Goal: Task Accomplishment & Management: Use online tool/utility

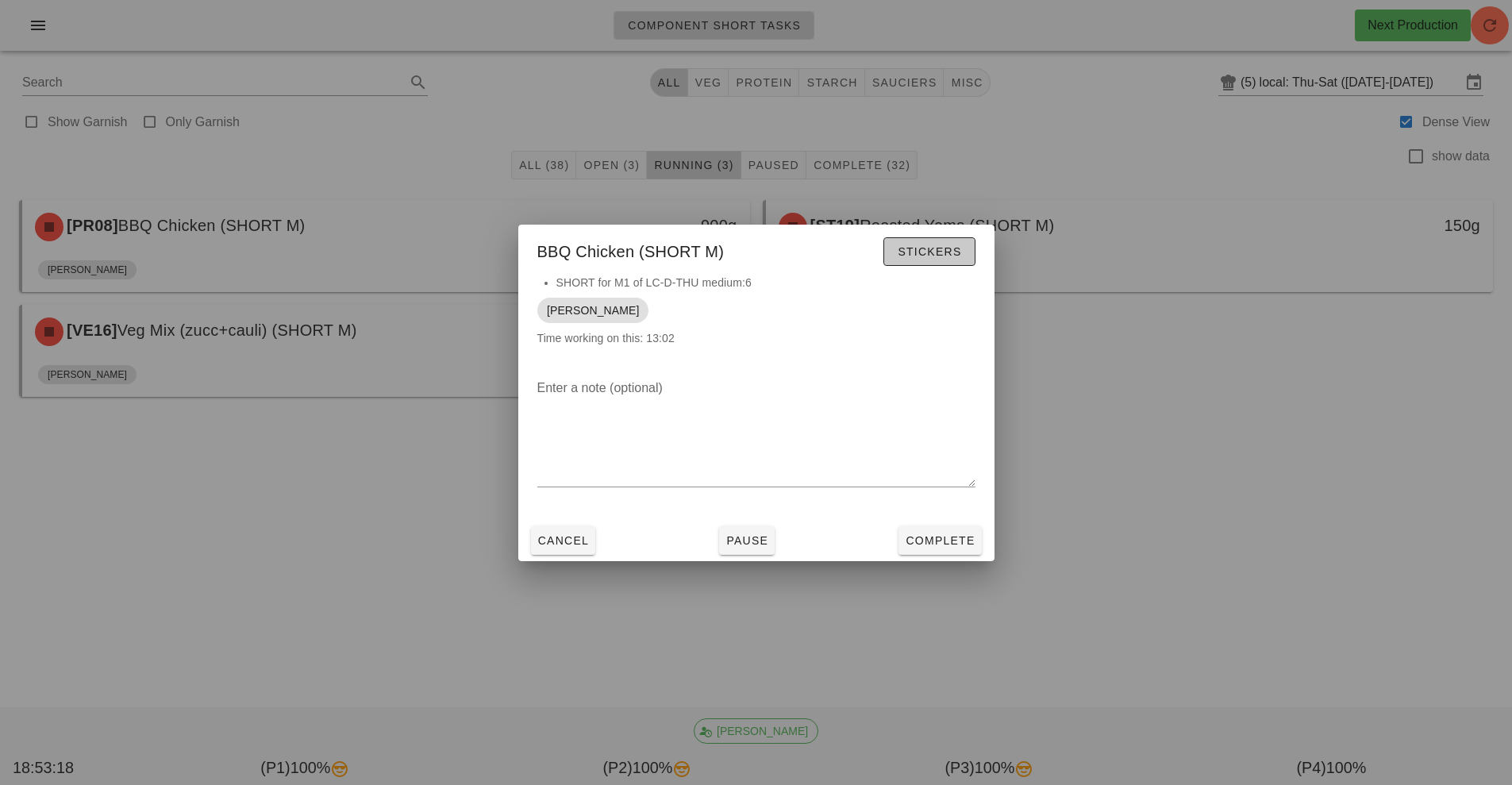
click at [933, 250] on span "Stickers" at bounding box center [929, 252] width 64 height 13
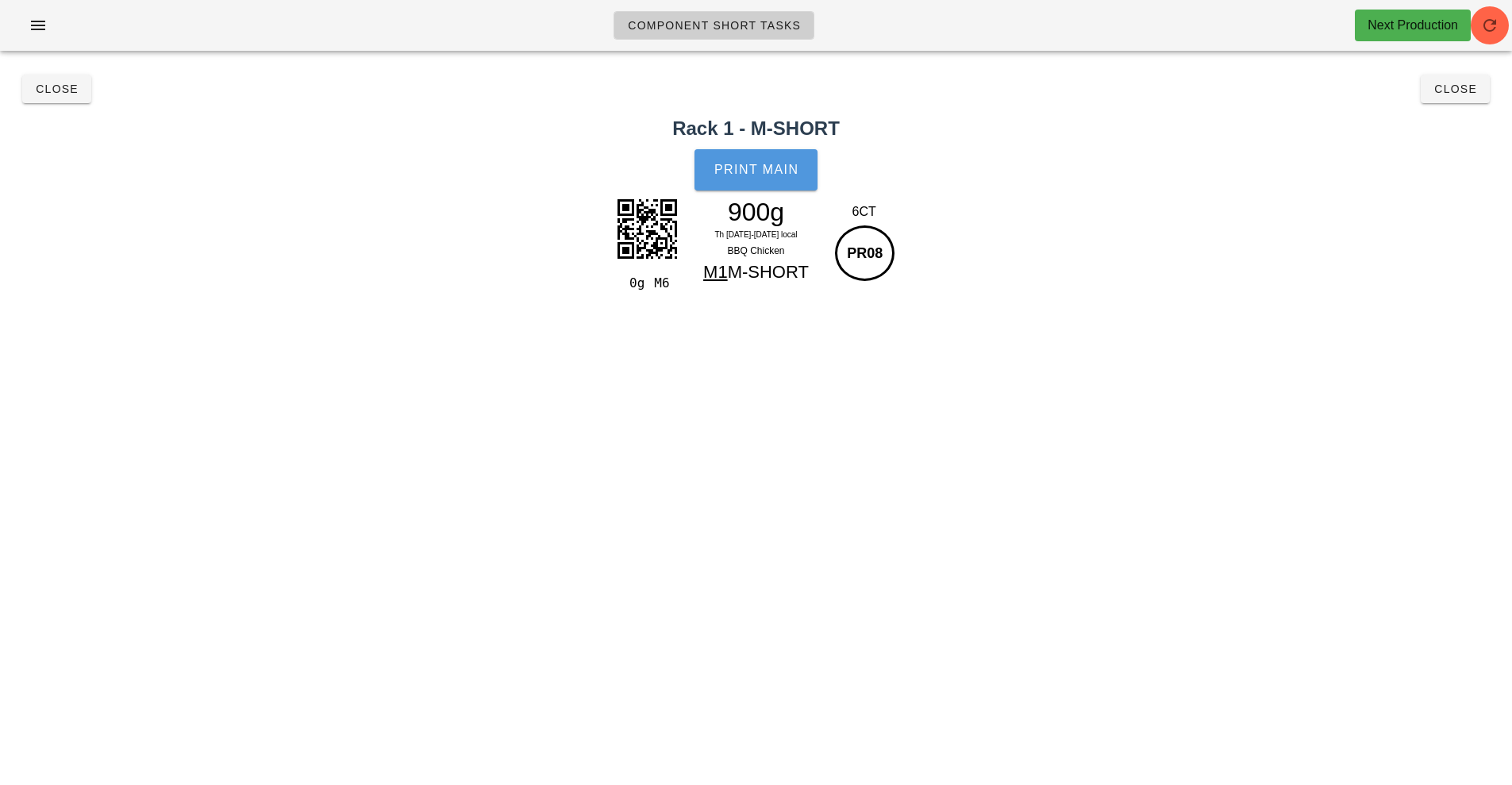
click at [766, 177] on button "Print Main" at bounding box center [755, 169] width 122 height 41
click at [61, 86] on span "Close" at bounding box center [57, 89] width 44 height 13
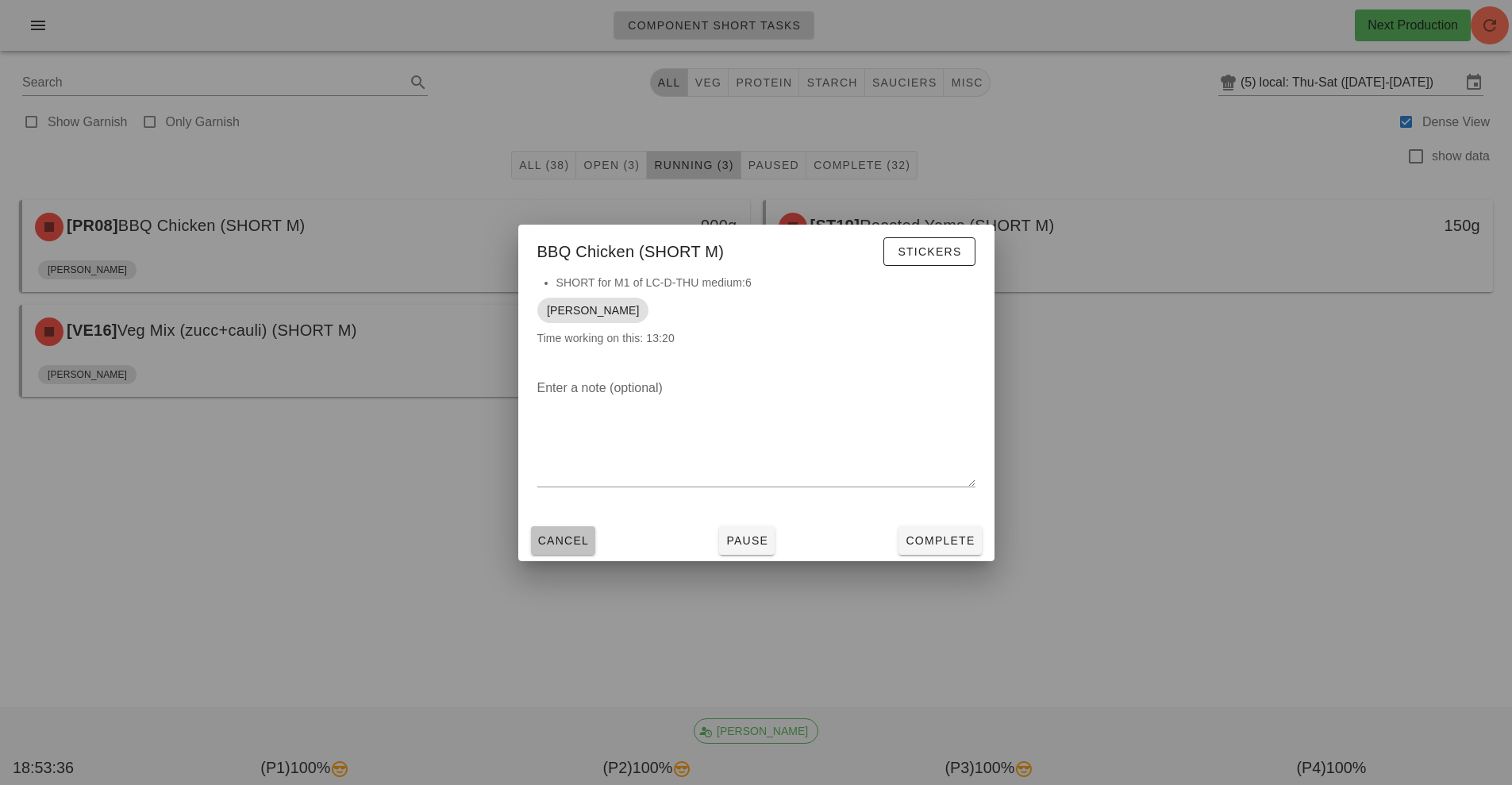
click at [555, 540] on span "Cancel" at bounding box center [563, 540] width 52 height 13
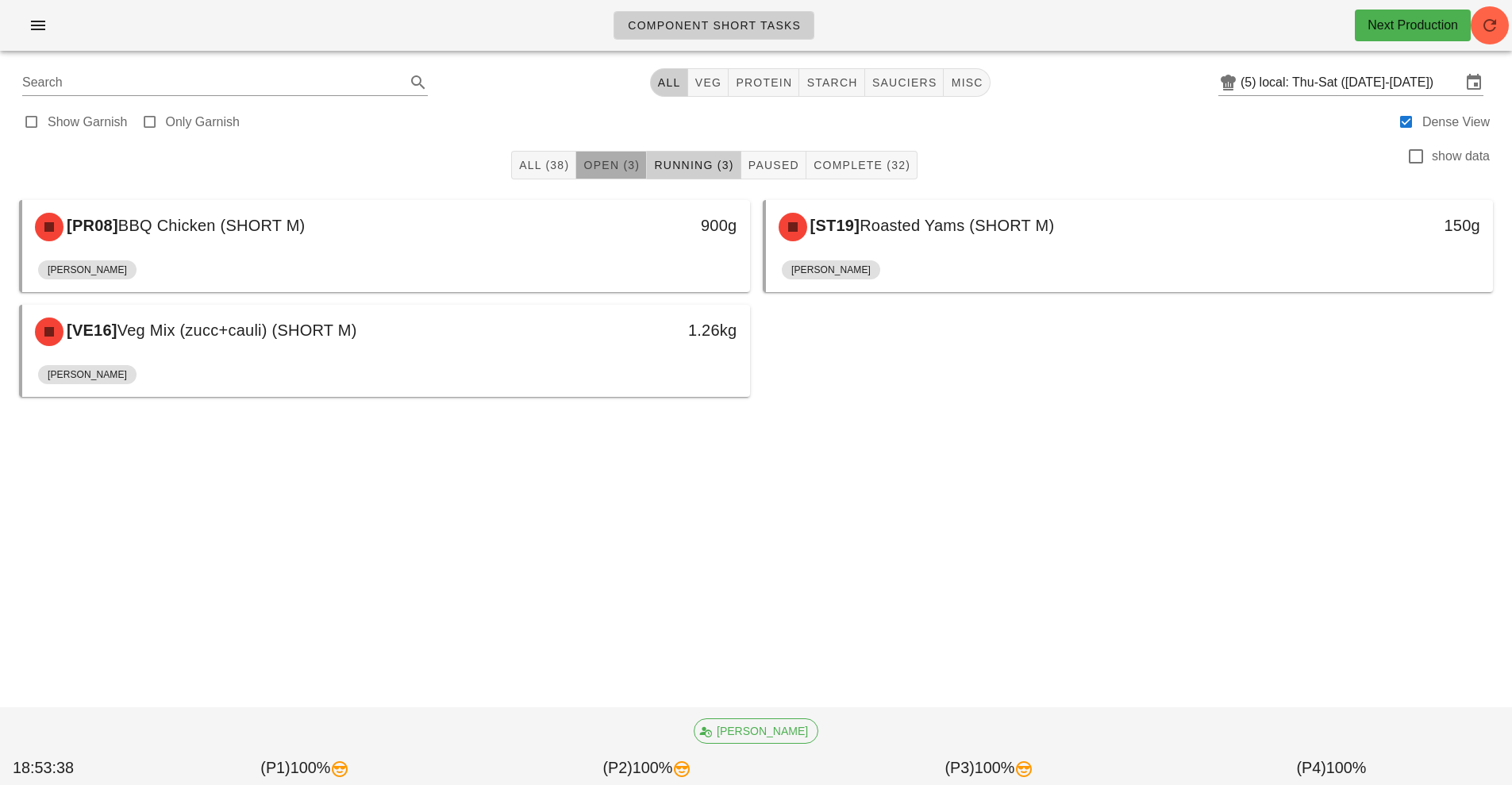
click at [607, 173] on button "Open (3)" at bounding box center [611, 165] width 71 height 29
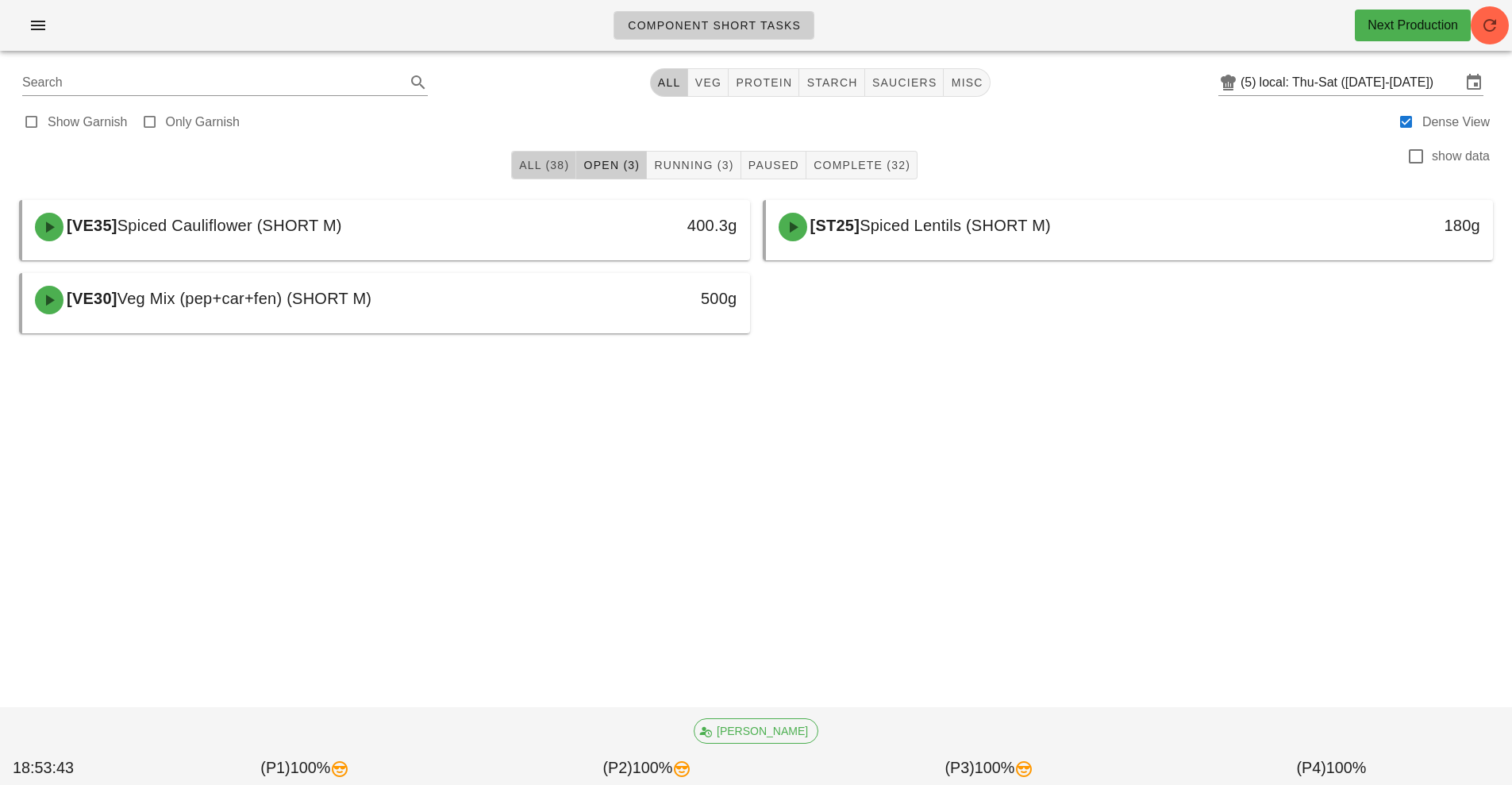
click at [548, 159] on span "All (38)" at bounding box center [543, 166] width 51 height 13
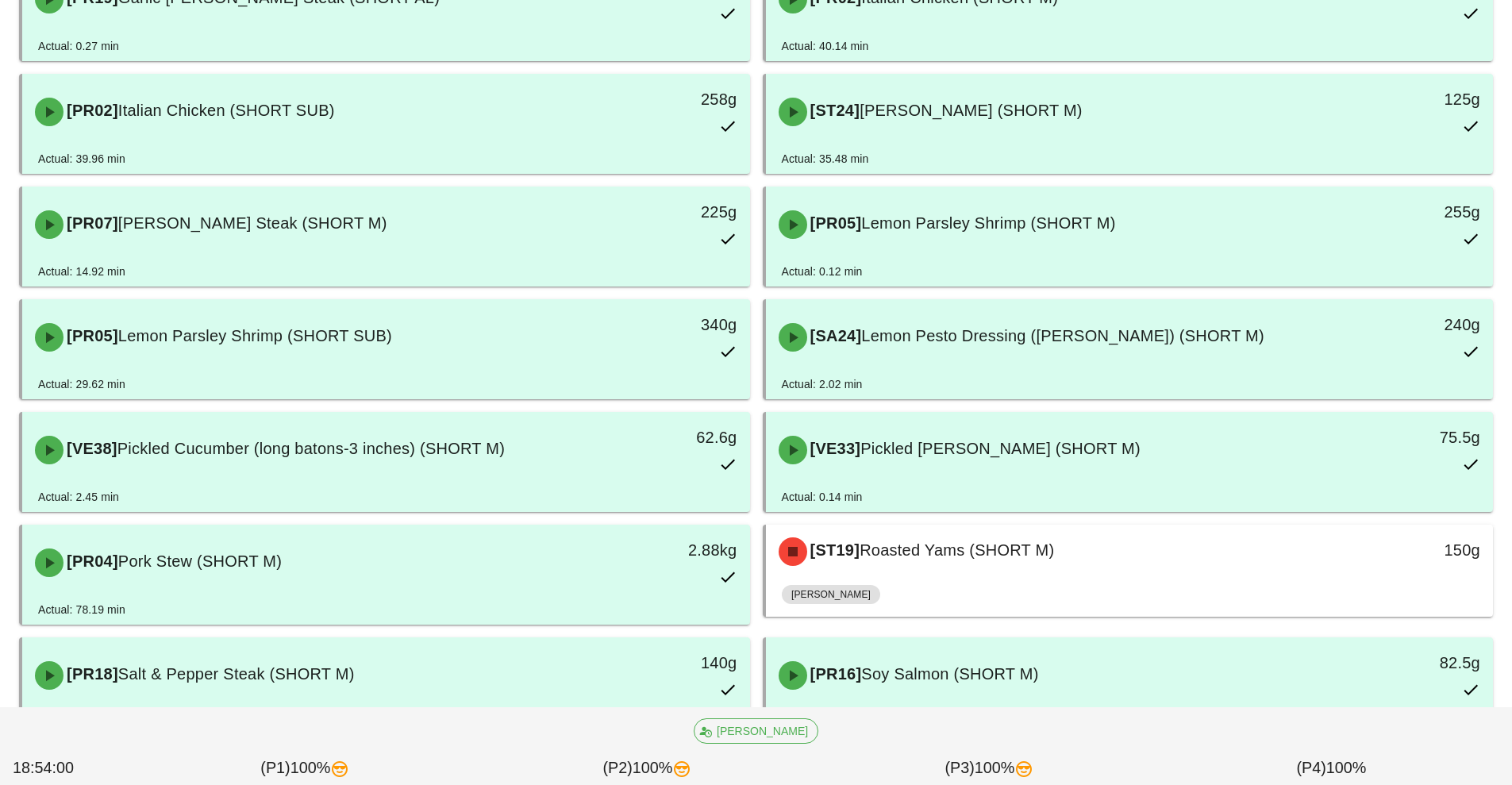
scroll to position [706, 0]
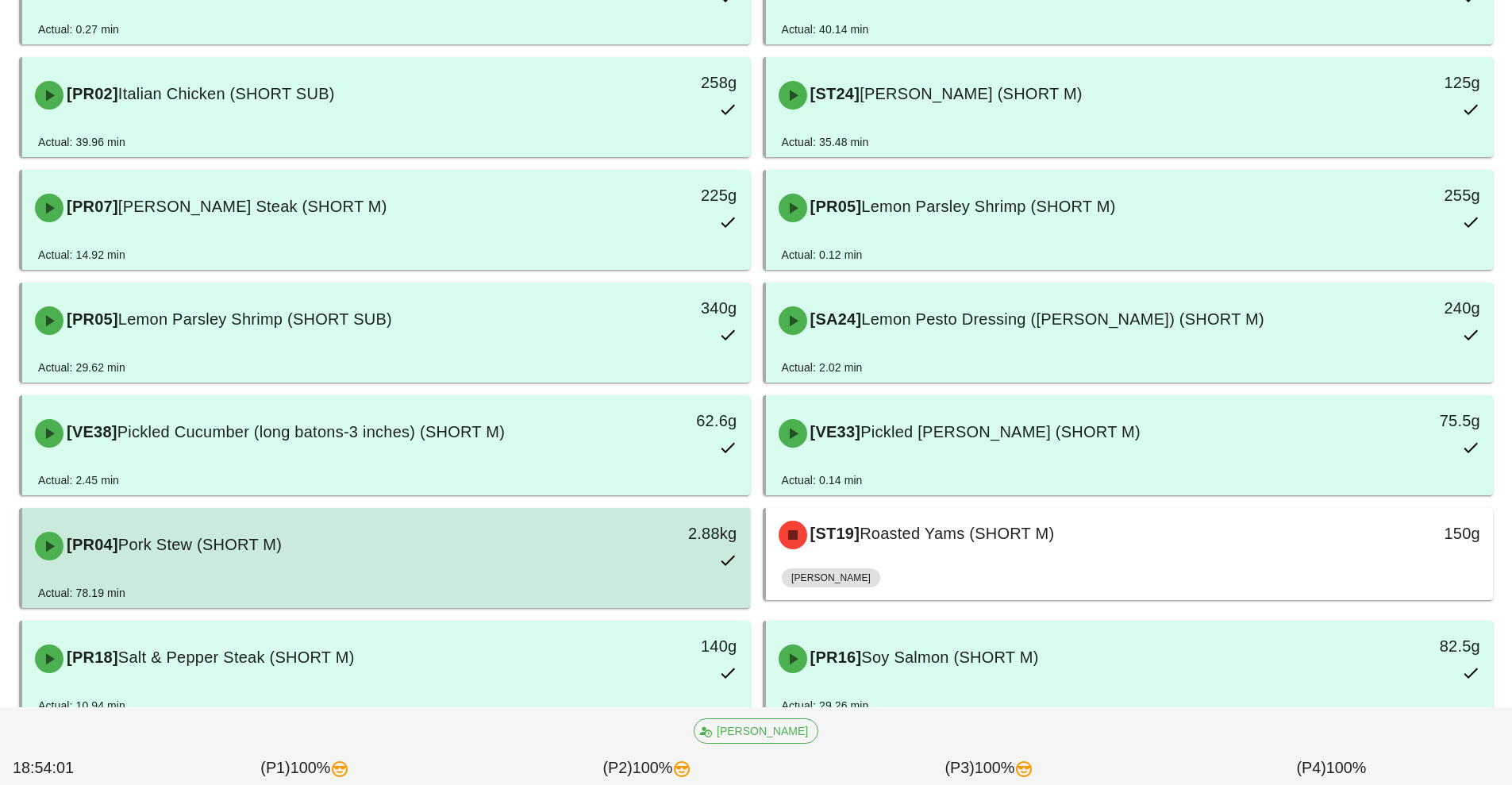
click at [193, 577] on div "[PR04] Pork Stew (SHORT M) 2.88kg" at bounding box center [385, 545] width 721 height 70
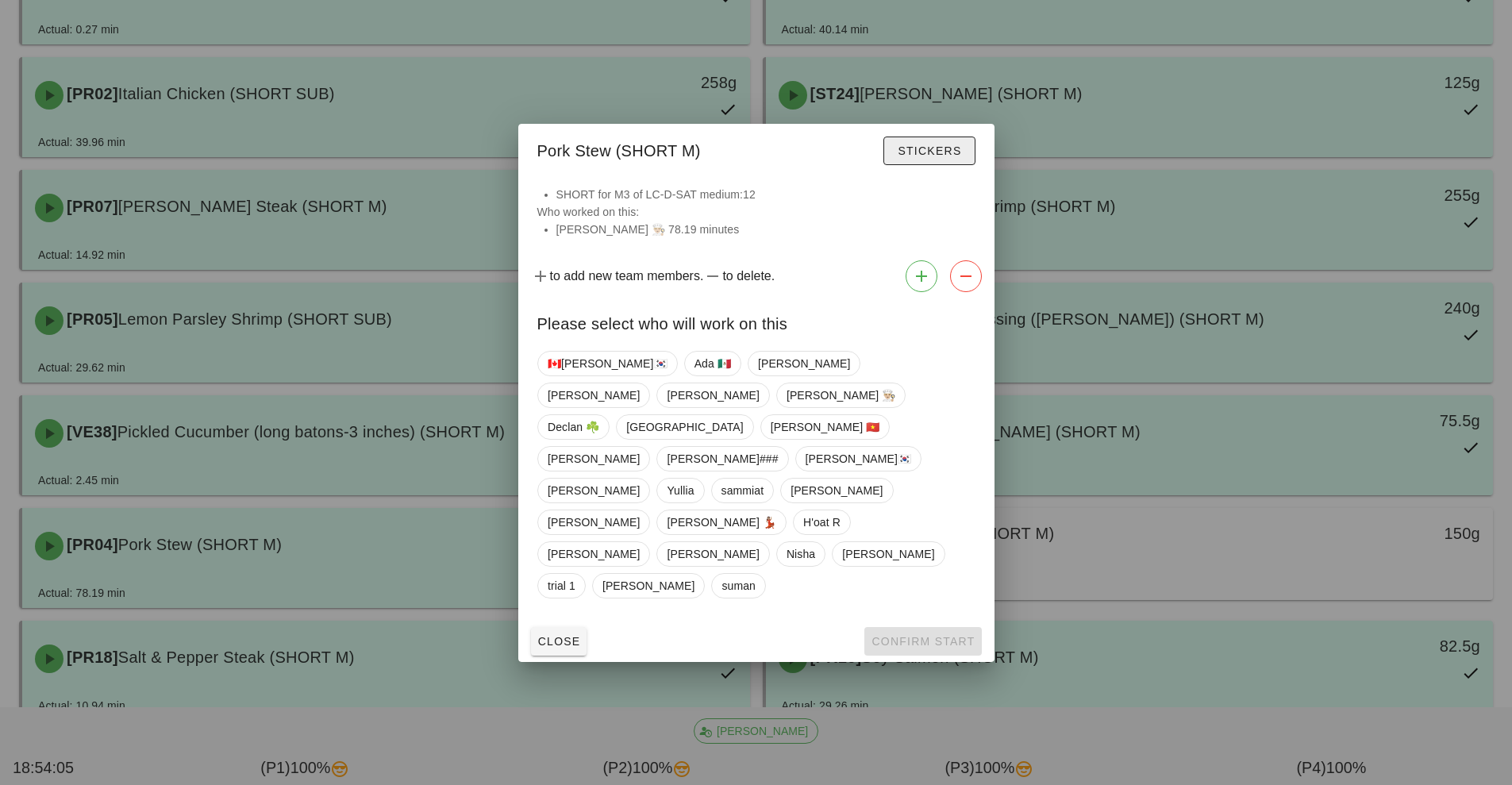
click at [946, 165] on button "Stickers" at bounding box center [929, 151] width 91 height 29
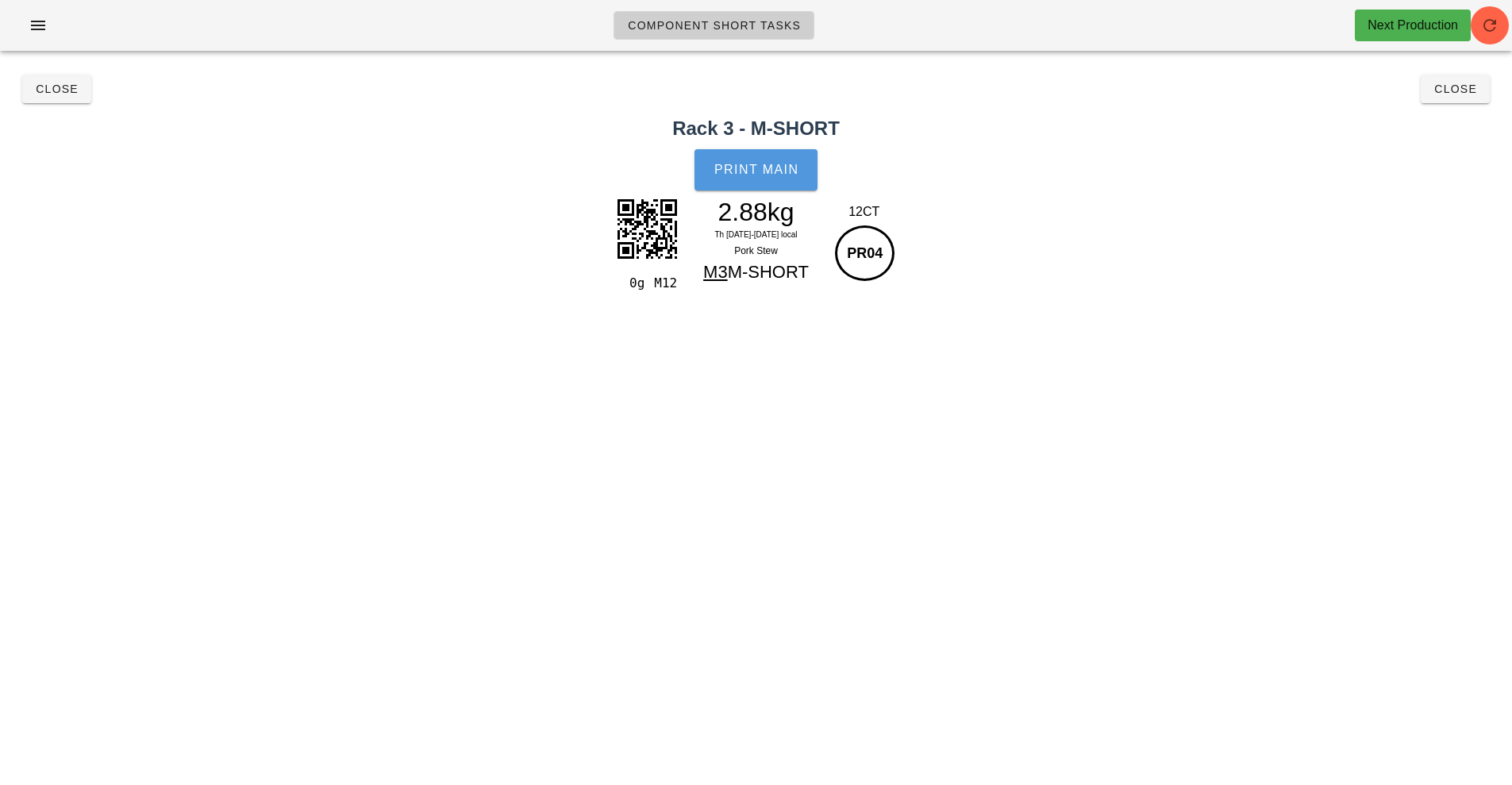
click at [757, 181] on button "Print Main" at bounding box center [755, 169] width 122 height 41
click at [564, 365] on div "Component Short Tasks Next Production Search All veg protein starch sauciers mi…" at bounding box center [756, 392] width 1512 height 785
click at [89, 86] on button "Close" at bounding box center [57, 88] width 69 height 29
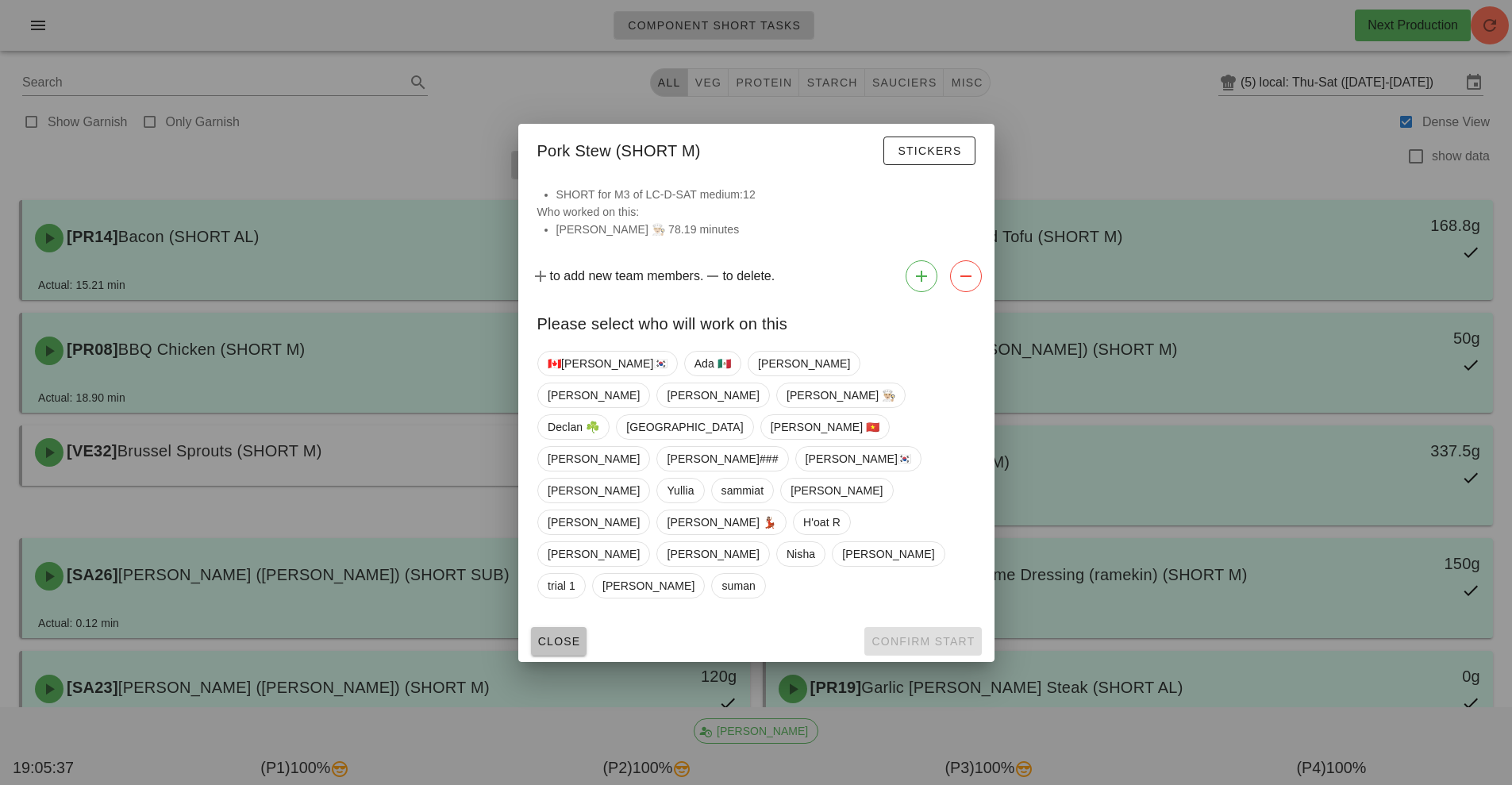
click at [558, 634] on span "Close" at bounding box center [558, 641] width 44 height 13
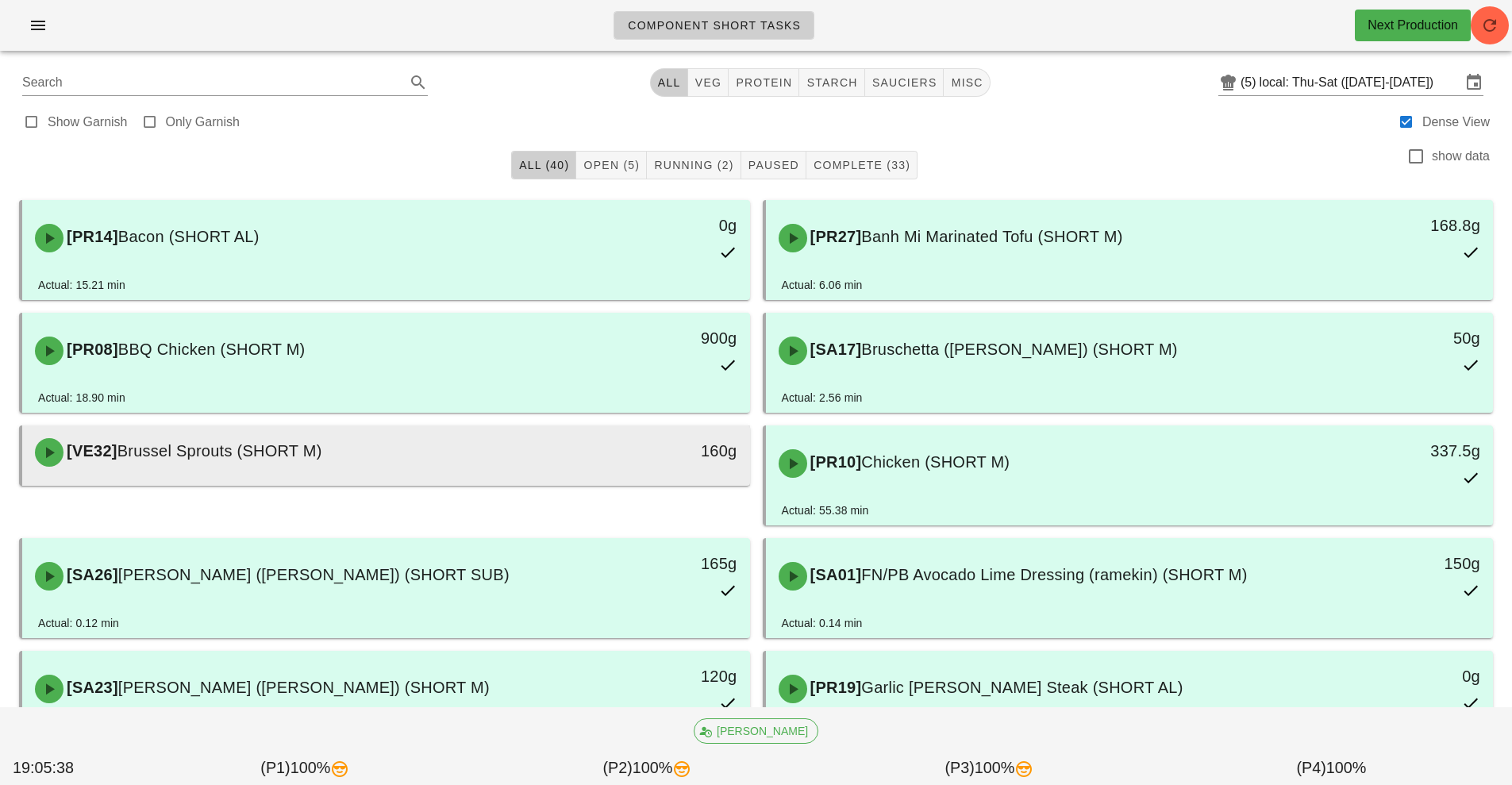
click at [322, 458] on span "Brussel Sprouts (SHORT M)" at bounding box center [220, 450] width 205 height 18
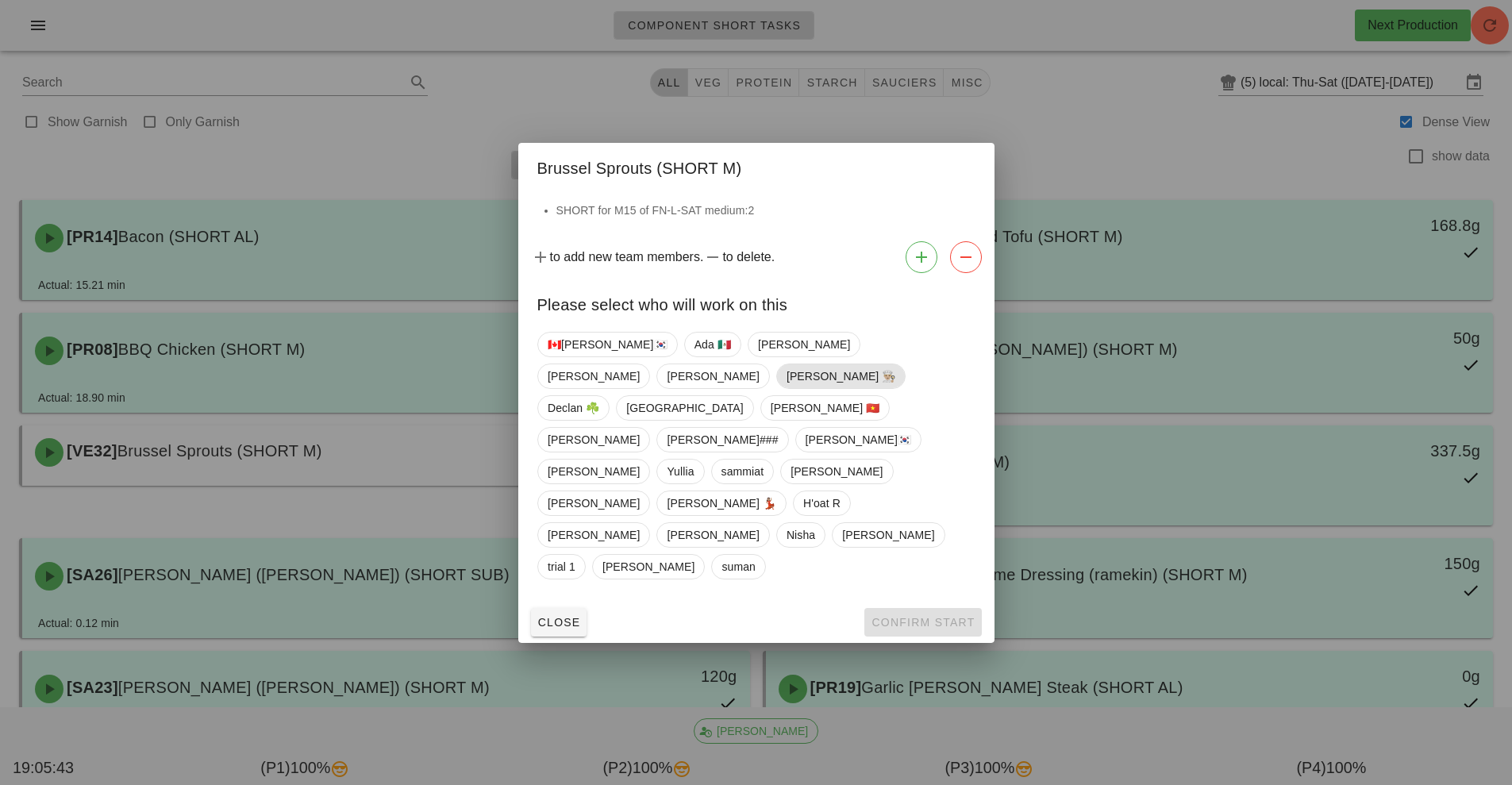
click at [895, 388] on span "[PERSON_NAME] 👨🏼‍🍳" at bounding box center [840, 377] width 110 height 24
click at [909, 616] on span "Confirm Start" at bounding box center [923, 622] width 104 height 13
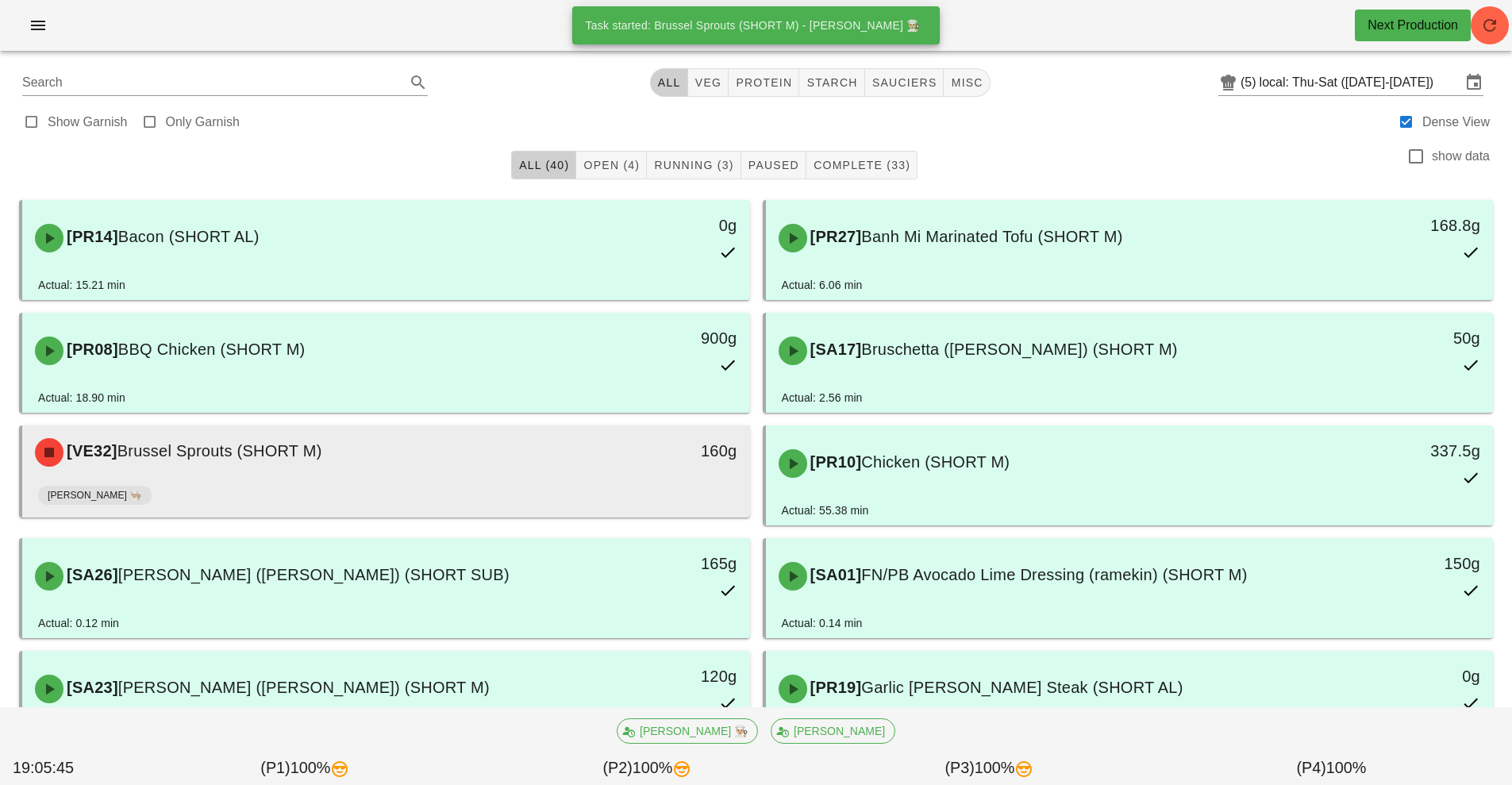
click at [411, 491] on div "[PERSON_NAME] 👨🏼‍🍳" at bounding box center [386, 498] width 696 height 38
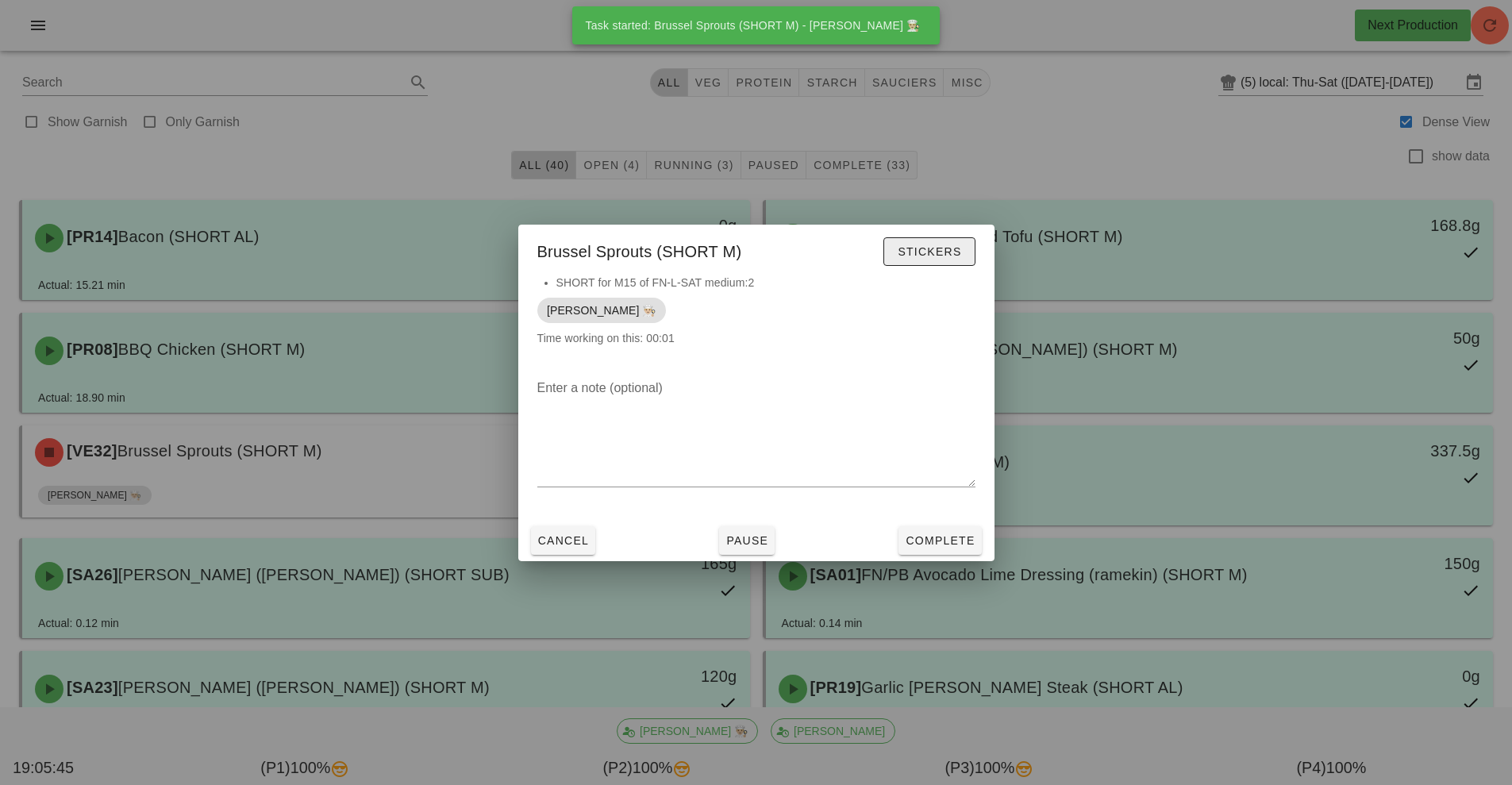
click at [936, 262] on button "Stickers" at bounding box center [929, 251] width 91 height 29
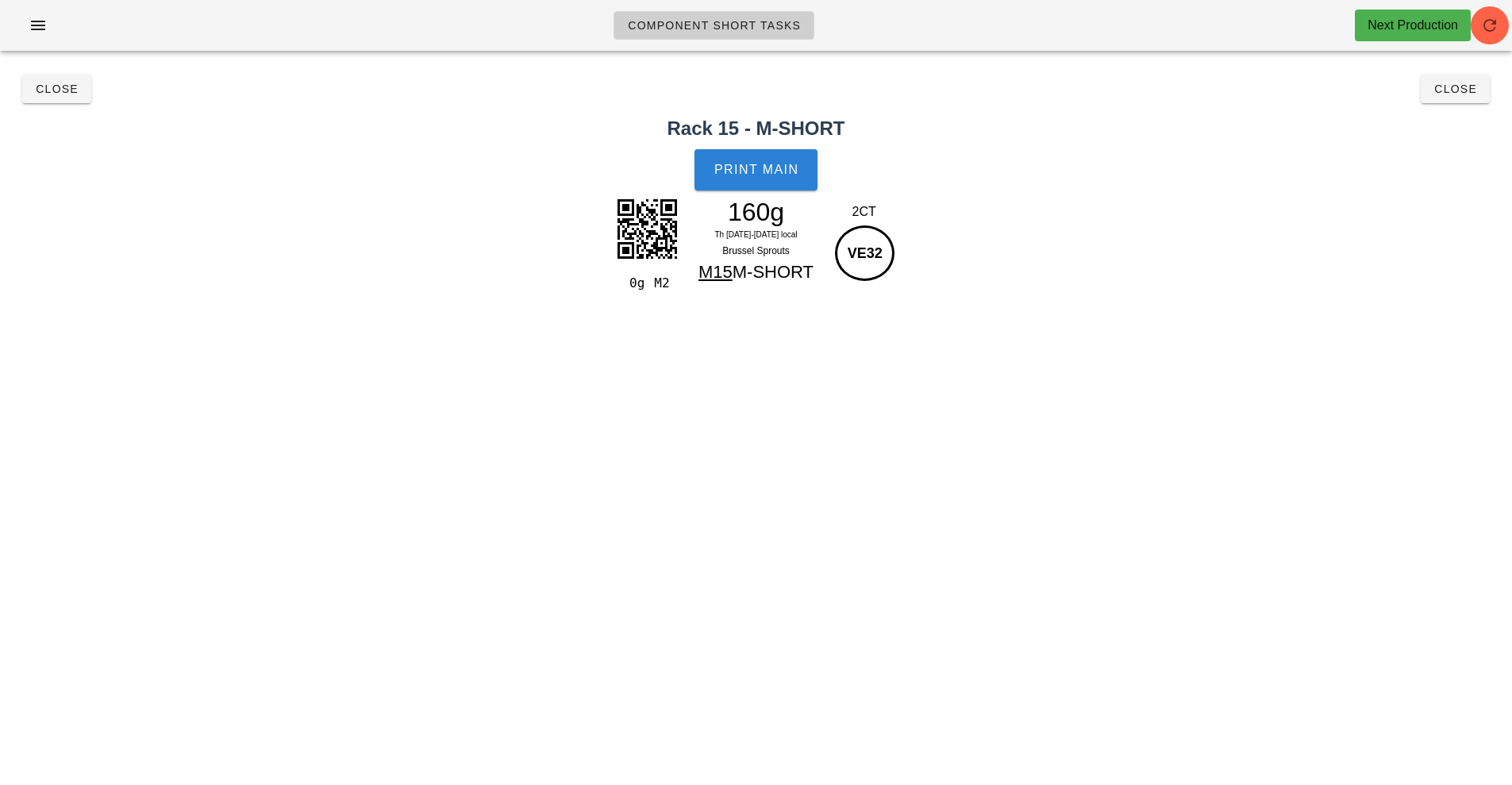
click at [737, 173] on span "Print Main" at bounding box center [756, 169] width 86 height 14
click at [73, 97] on button "Close" at bounding box center [57, 88] width 69 height 29
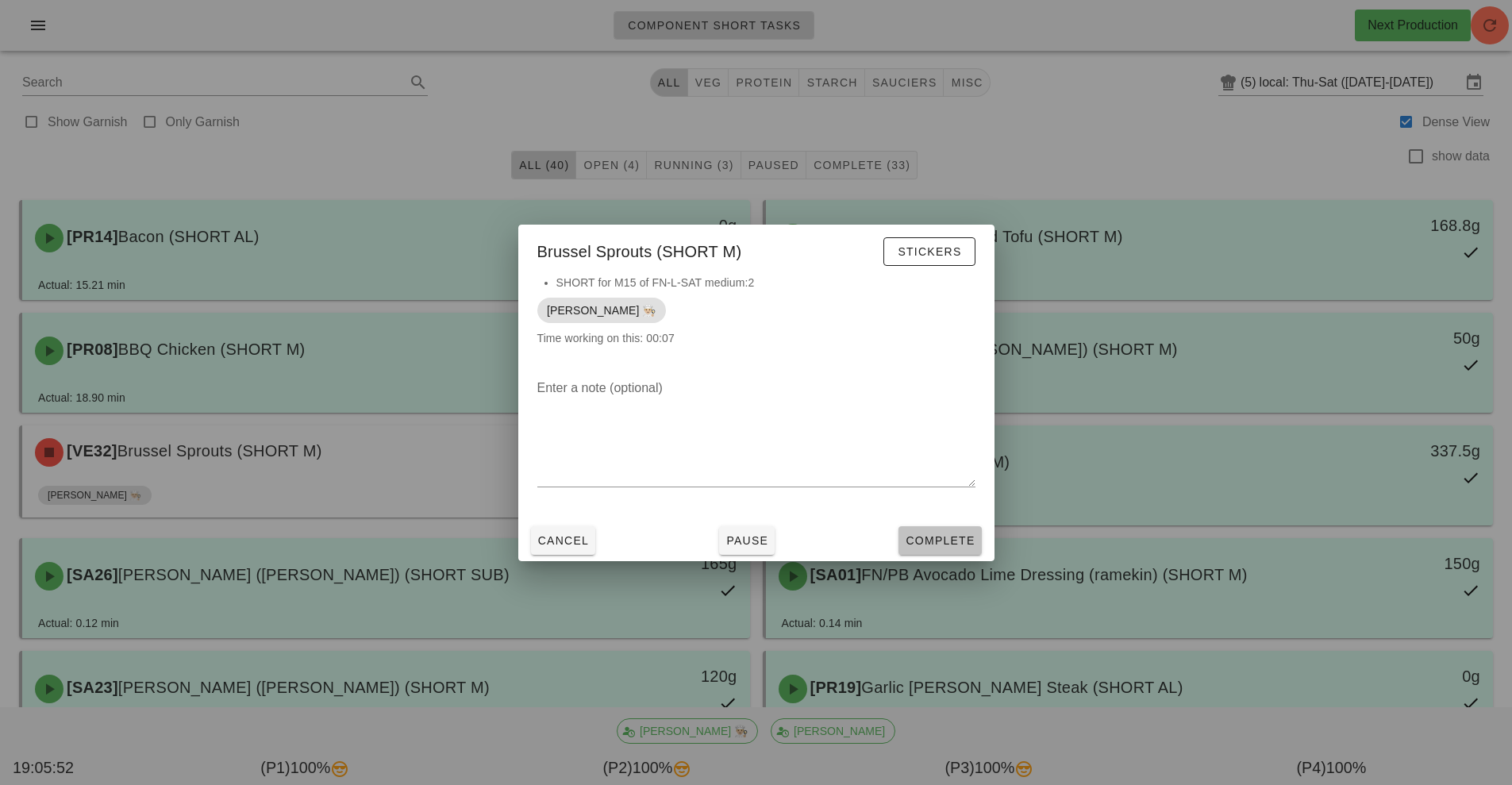
click at [945, 549] on button "Complete" at bounding box center [940, 540] width 83 height 29
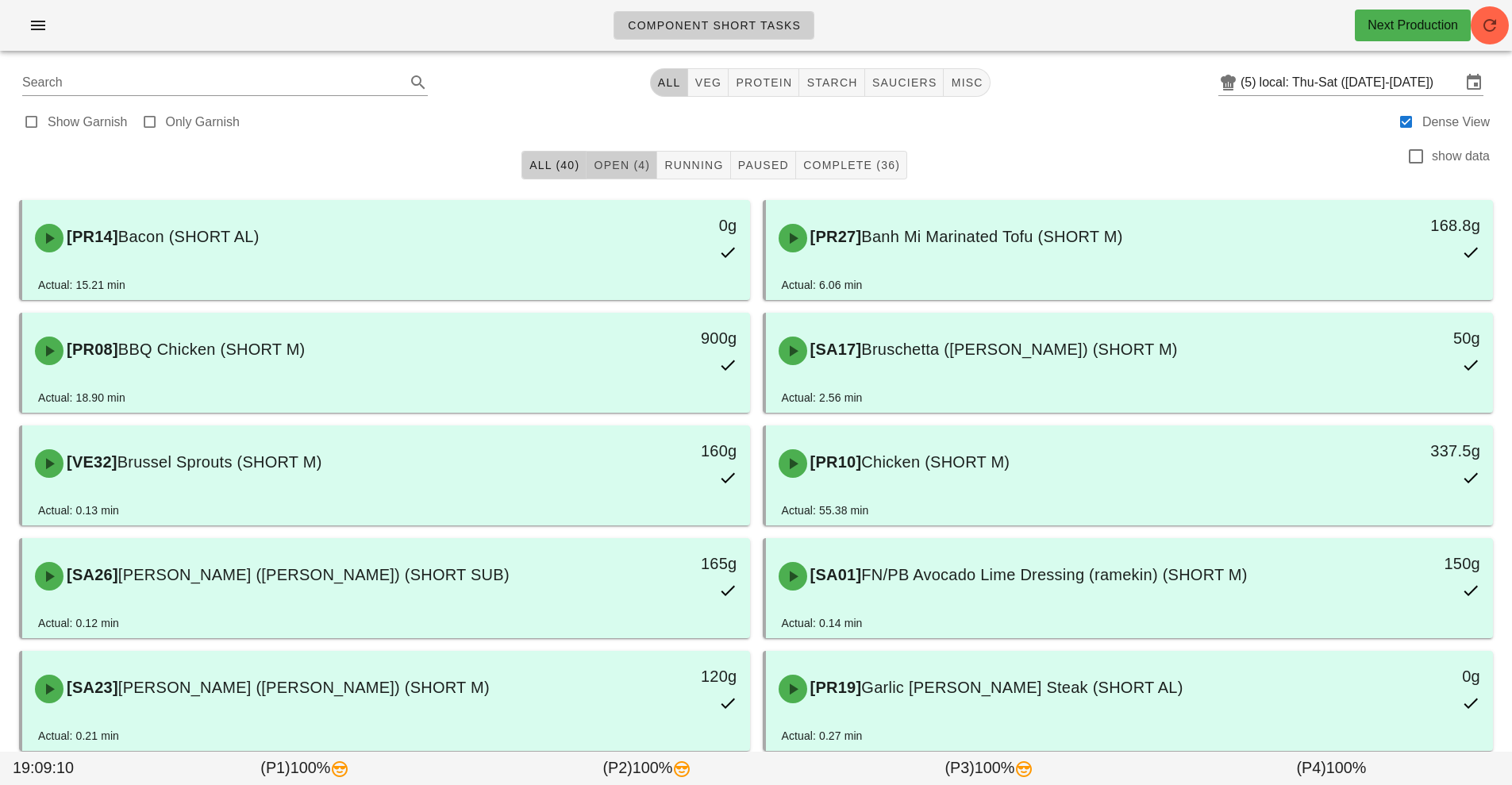
click at [614, 170] on span "Open (4)" at bounding box center [621, 166] width 57 height 13
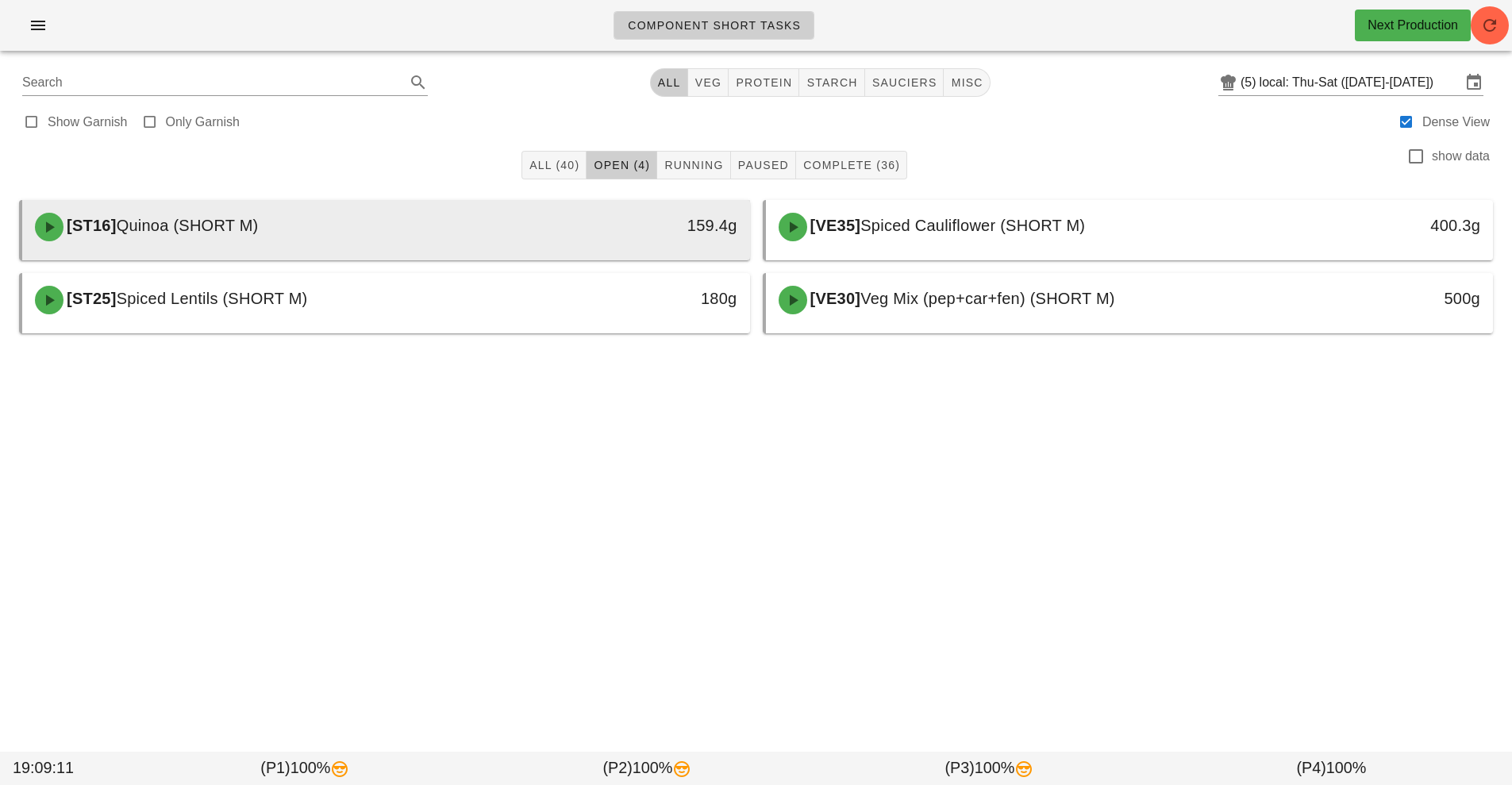
click at [246, 234] on span "Quinoa (SHORT M)" at bounding box center [187, 225] width 142 height 18
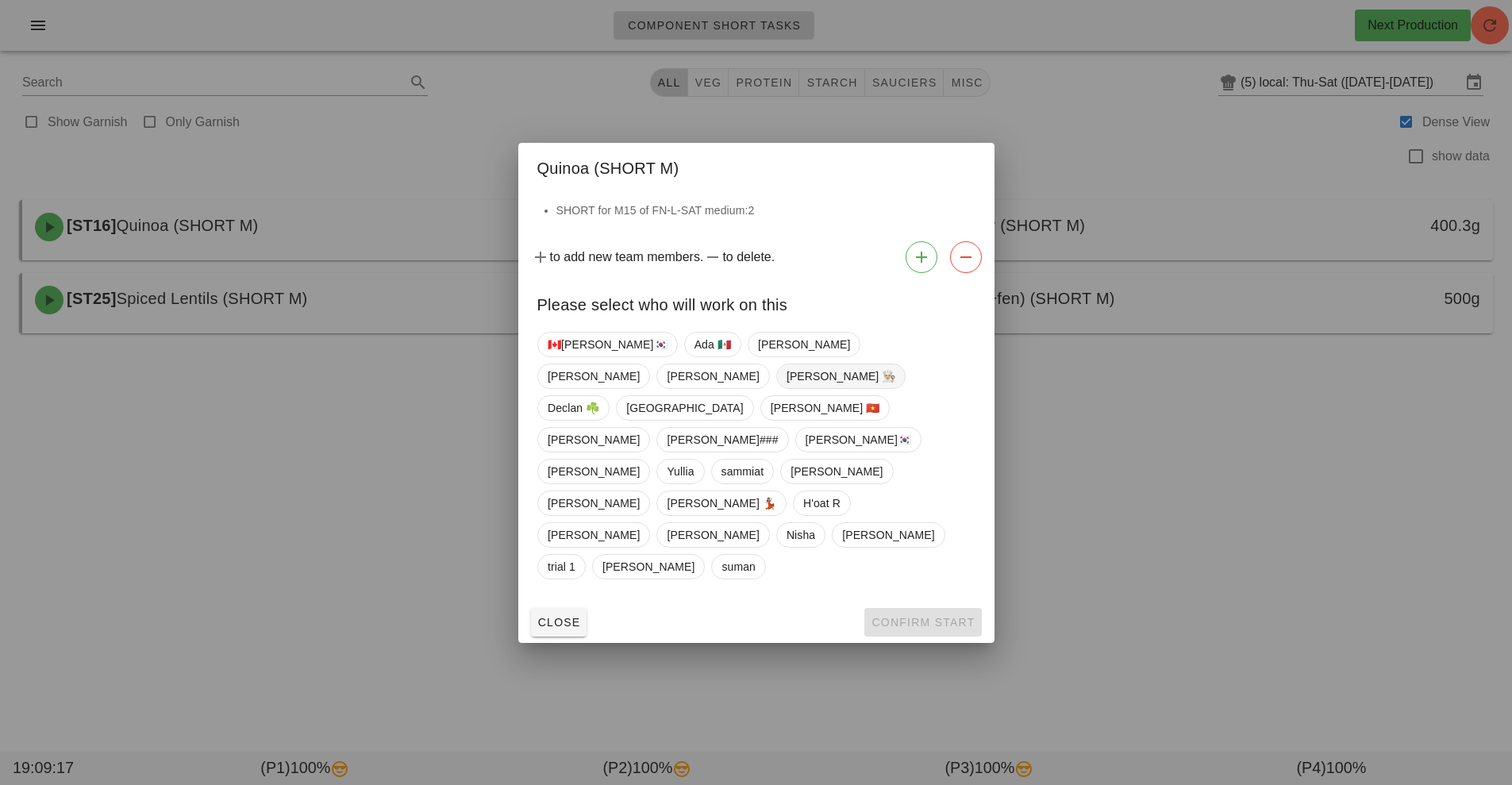
click at [895, 388] on span "[PERSON_NAME] 👨🏼‍🍳" at bounding box center [840, 377] width 110 height 24
click at [922, 607] on button "Confirm Start" at bounding box center [922, 621] width 116 height 29
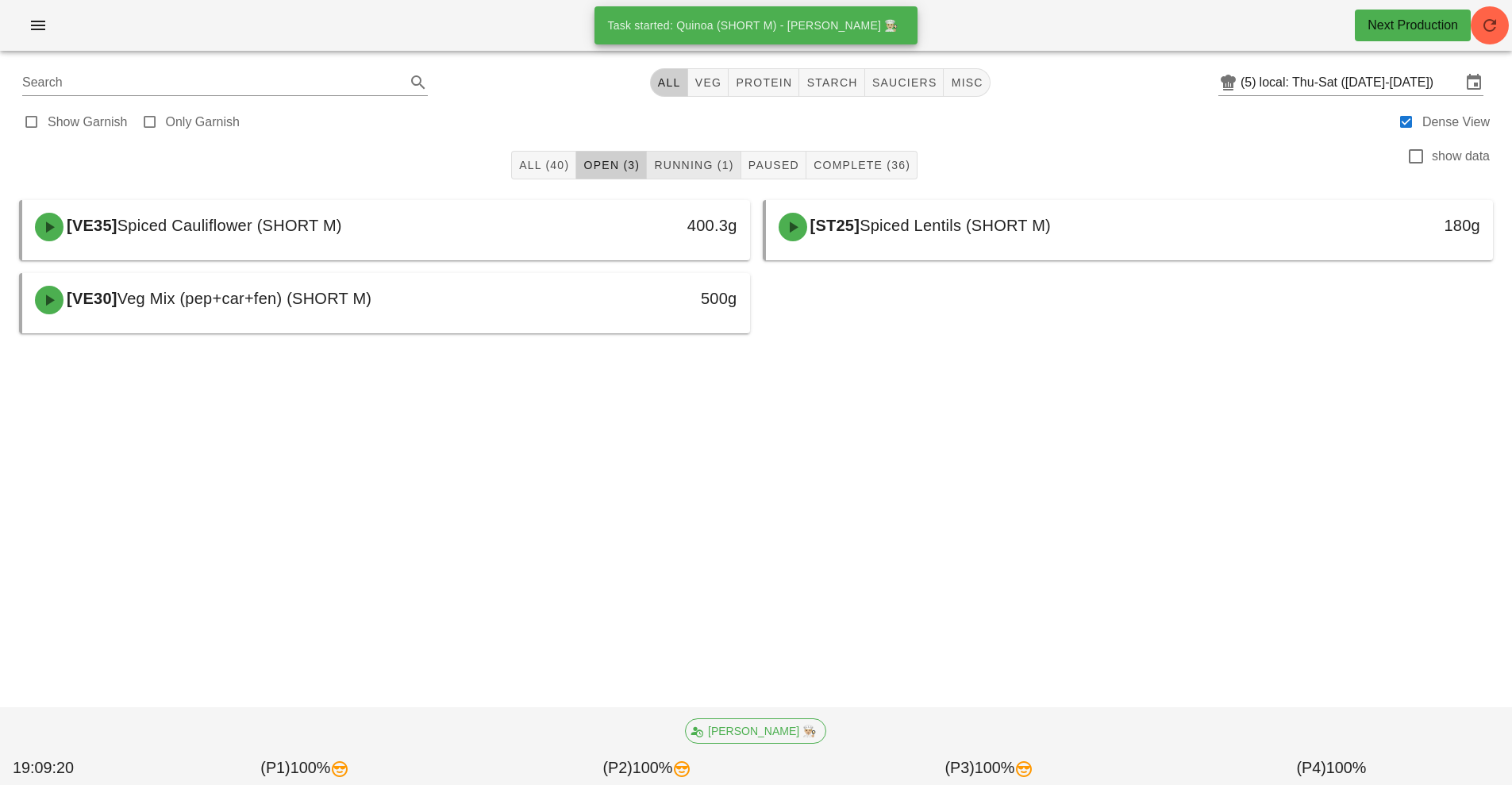
click at [719, 170] on span "Running (1)" at bounding box center [693, 166] width 80 height 13
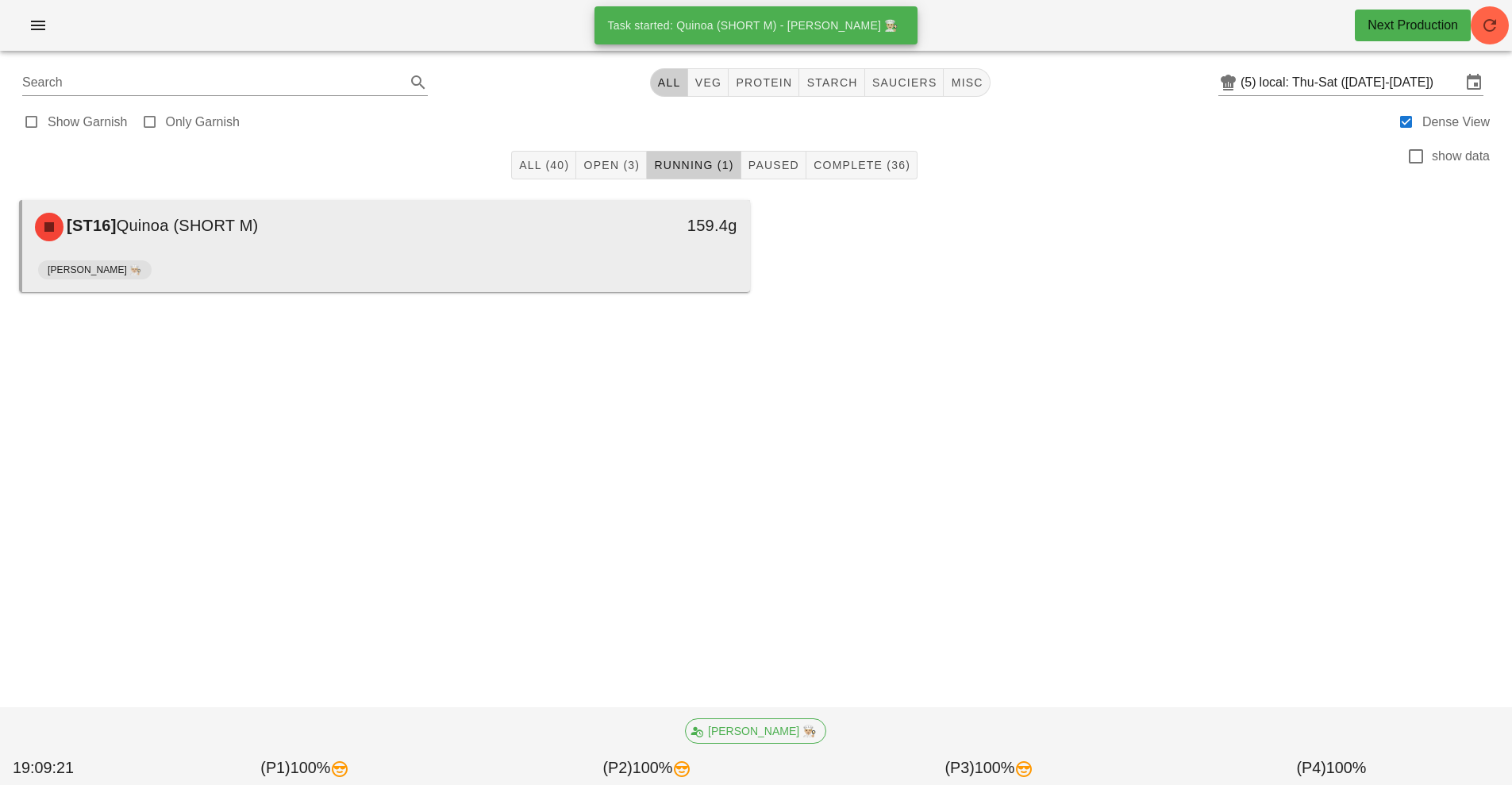
click at [311, 259] on div "[PERSON_NAME] 👨🏼‍🍳" at bounding box center [386, 273] width 696 height 38
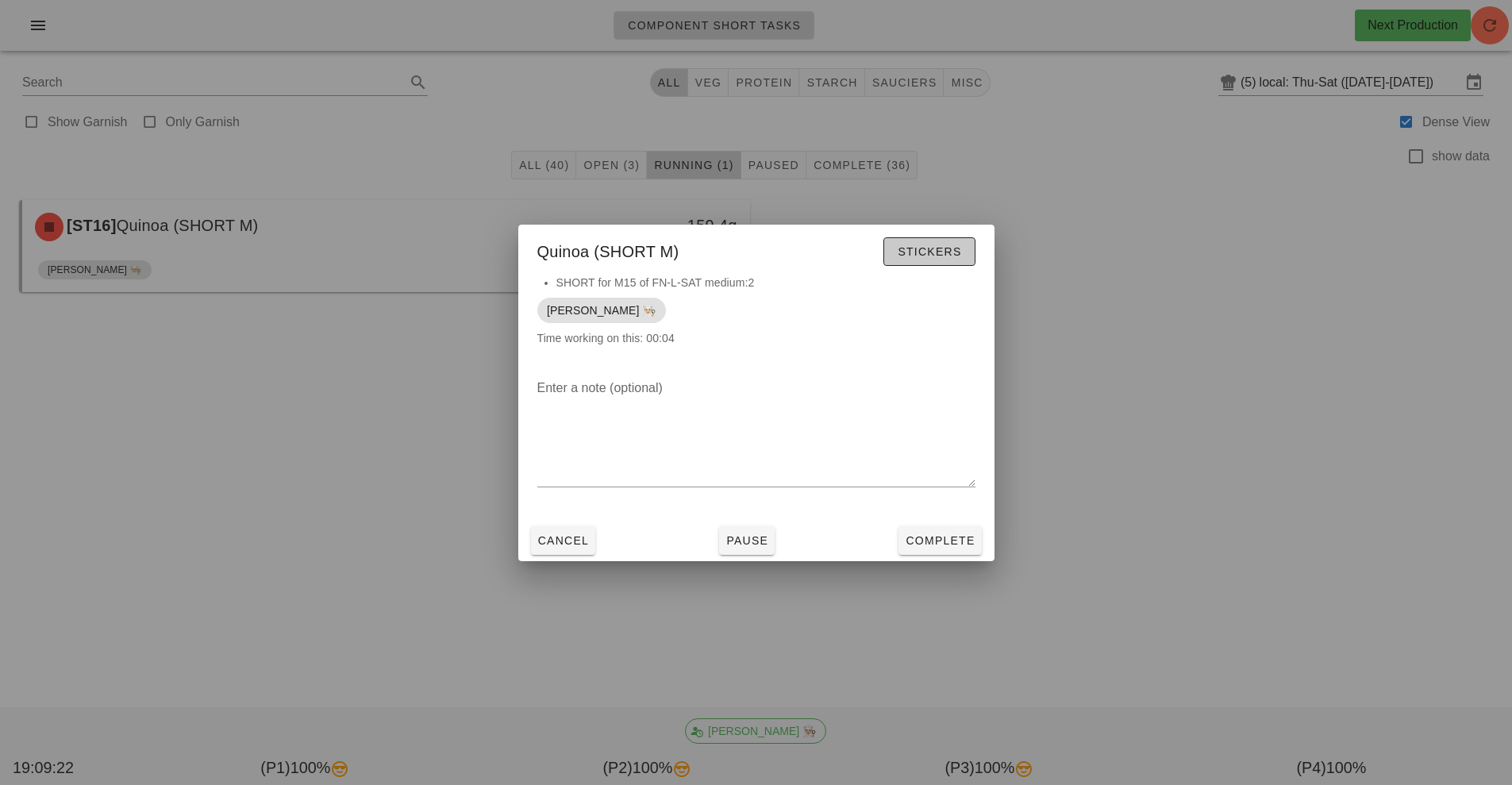
click at [970, 256] on button "Stickers" at bounding box center [929, 251] width 91 height 29
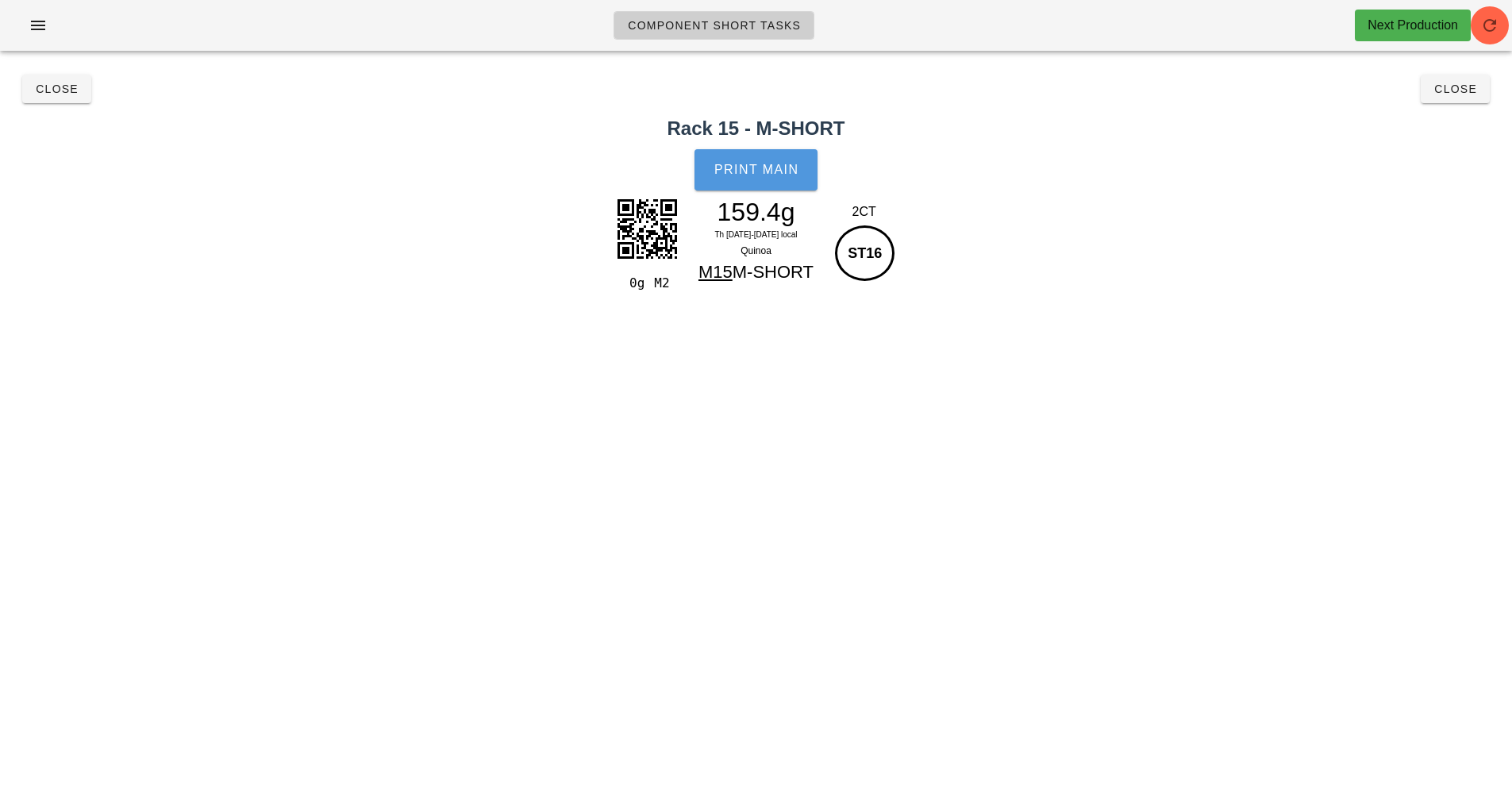
click at [741, 177] on button "Print Main" at bounding box center [755, 169] width 122 height 41
click at [61, 89] on span "Close" at bounding box center [57, 89] width 44 height 13
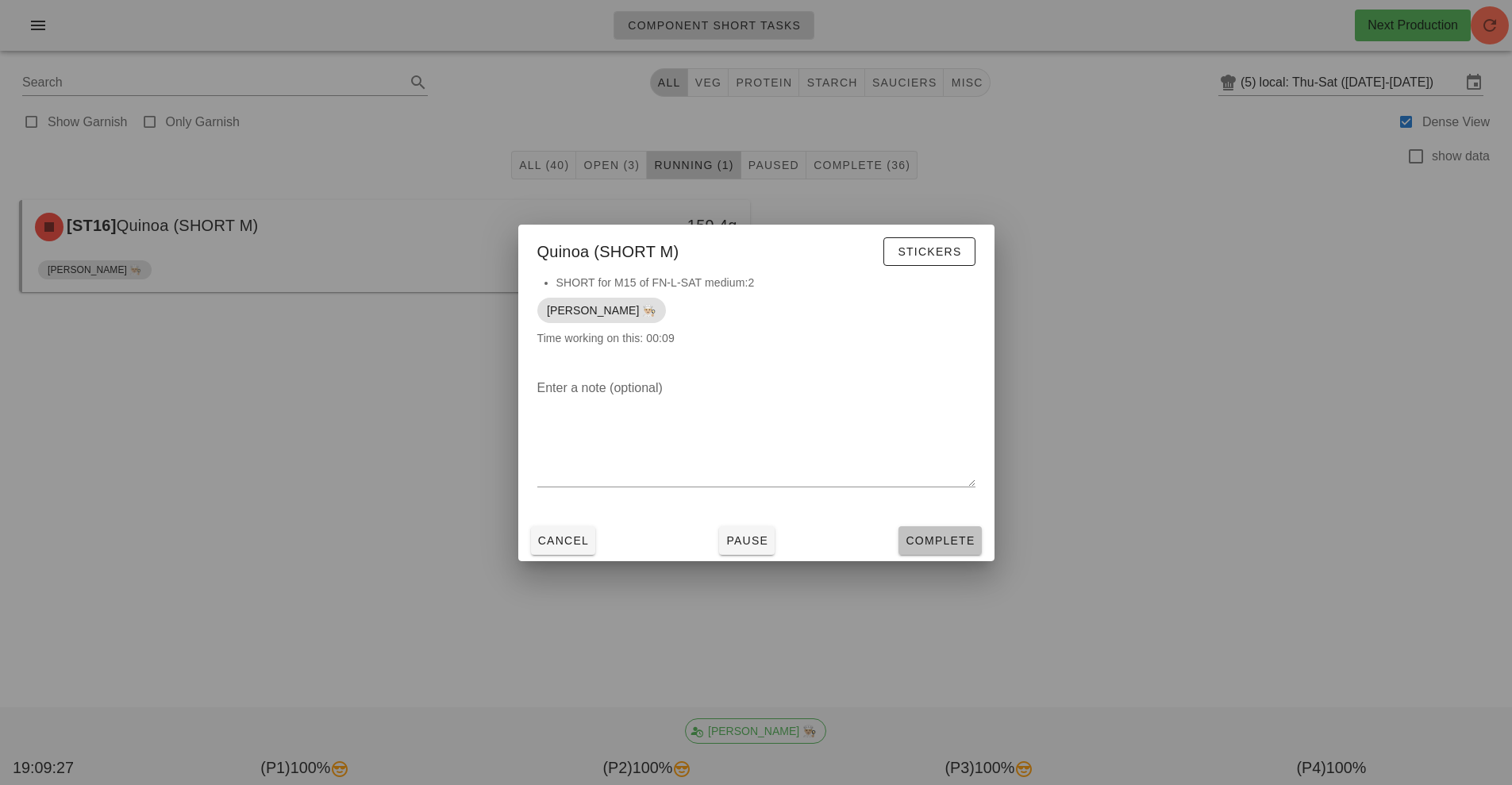
click at [953, 551] on button "Complete" at bounding box center [940, 540] width 83 height 29
